Goal: Information Seeking & Learning: Learn about a topic

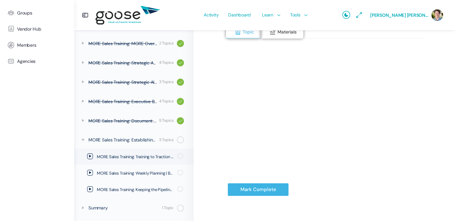
scroll to position [122, 0]
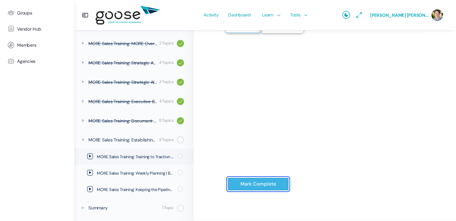
click at [257, 186] on input "Mark Complete" at bounding box center [257, 184] width 61 height 13
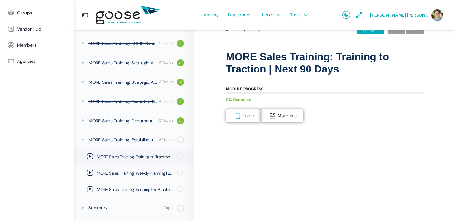
scroll to position [98, 0]
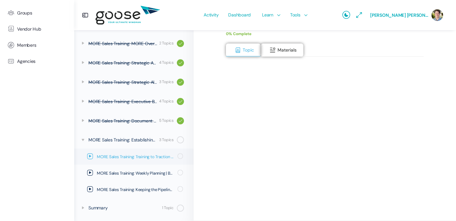
click at [91, 155] on icon at bounding box center [90, 157] width 6 height 6
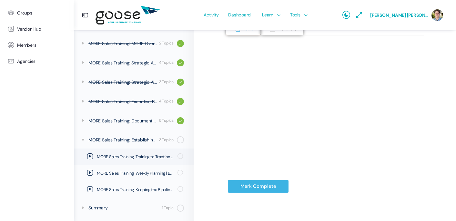
scroll to position [122, 0]
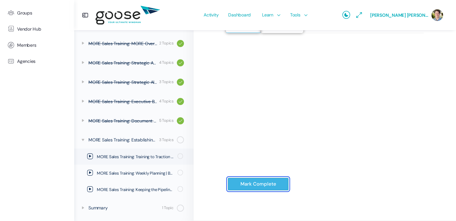
click at [258, 185] on input "Mark Complete" at bounding box center [257, 184] width 61 height 13
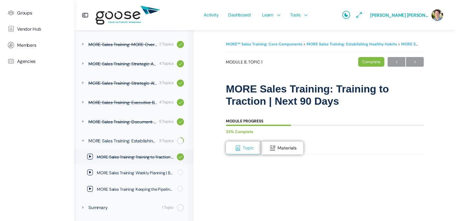
scroll to position [20, 0]
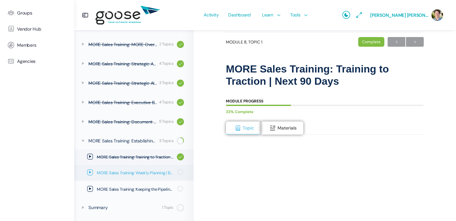
click at [92, 171] on icon at bounding box center [90, 173] width 6 height 6
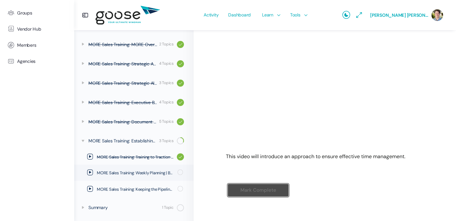
scroll to position [146, 0]
